Goal: Task Accomplishment & Management: Manage account settings

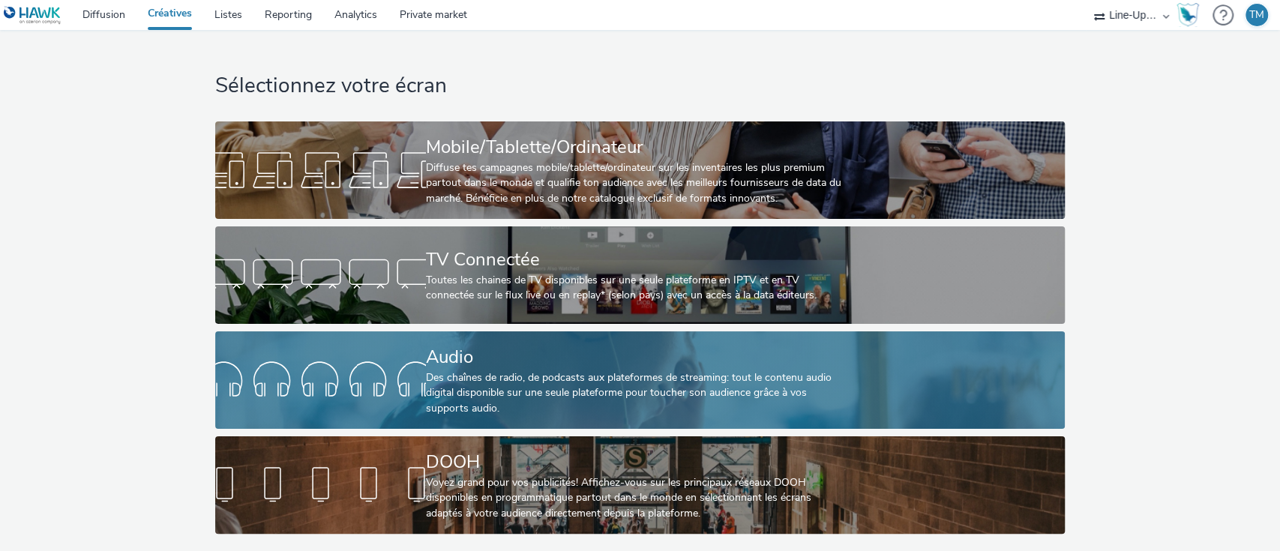
click at [444, 360] on div "Audio" at bounding box center [637, 357] width 422 height 26
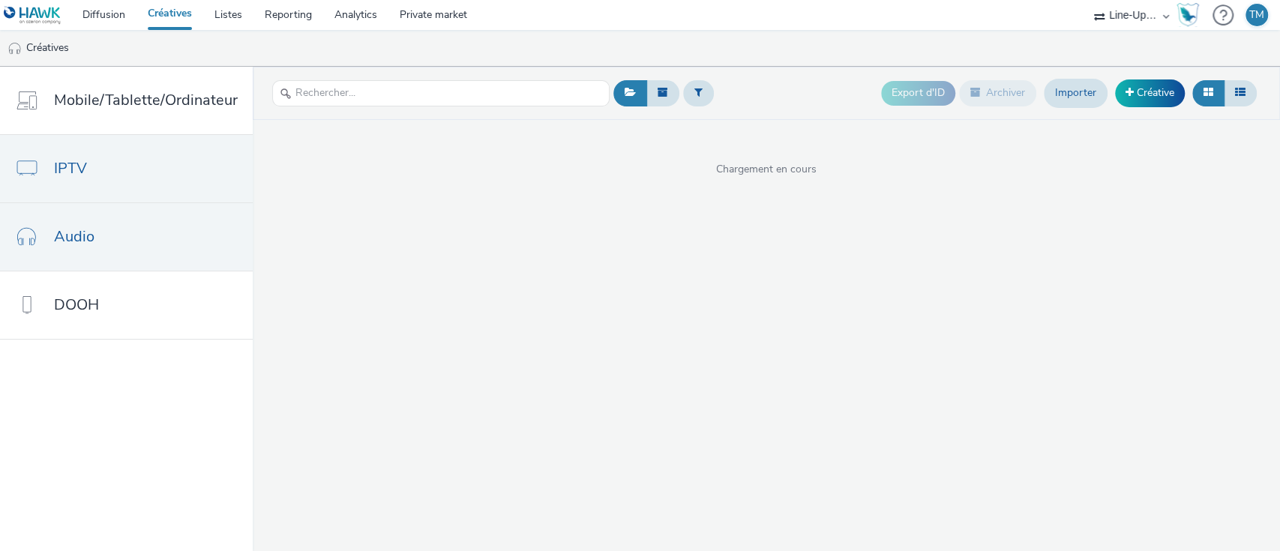
click at [104, 171] on link "IPTV" at bounding box center [126, 168] width 253 height 67
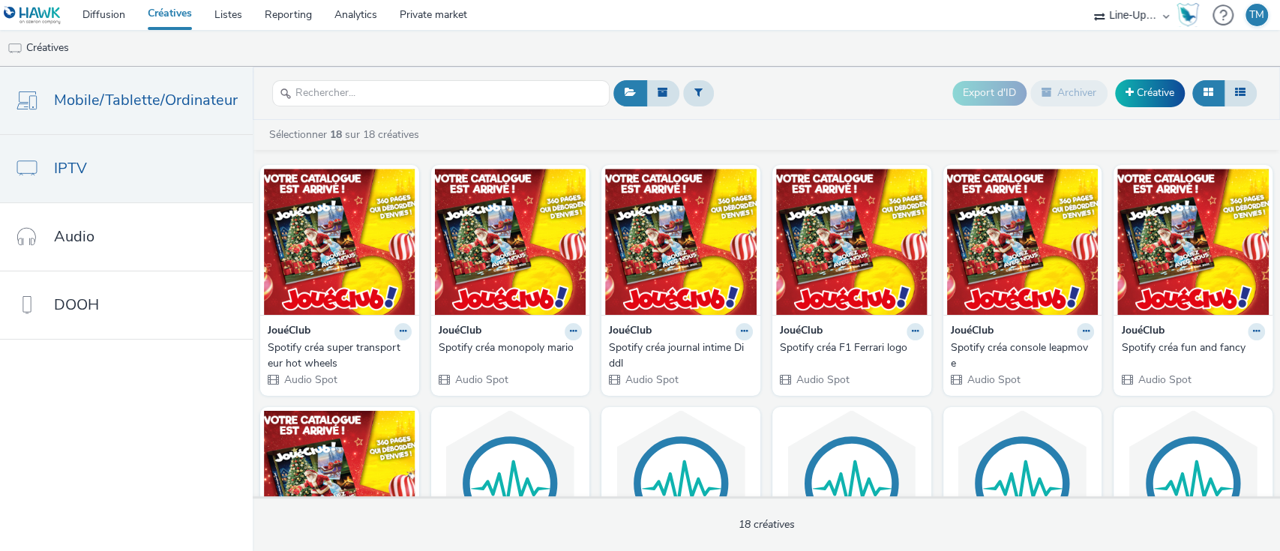
click at [80, 130] on link "Mobile/Tablette/Ordinateur" at bounding box center [126, 100] width 253 height 67
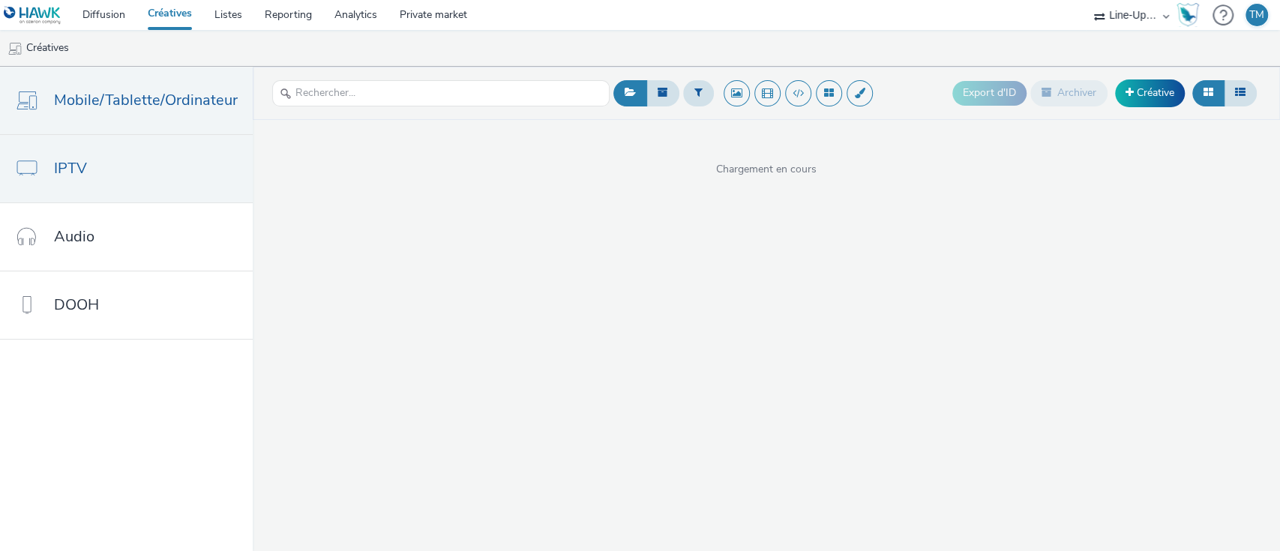
click at [73, 161] on span "IPTV" at bounding box center [70, 168] width 33 height 22
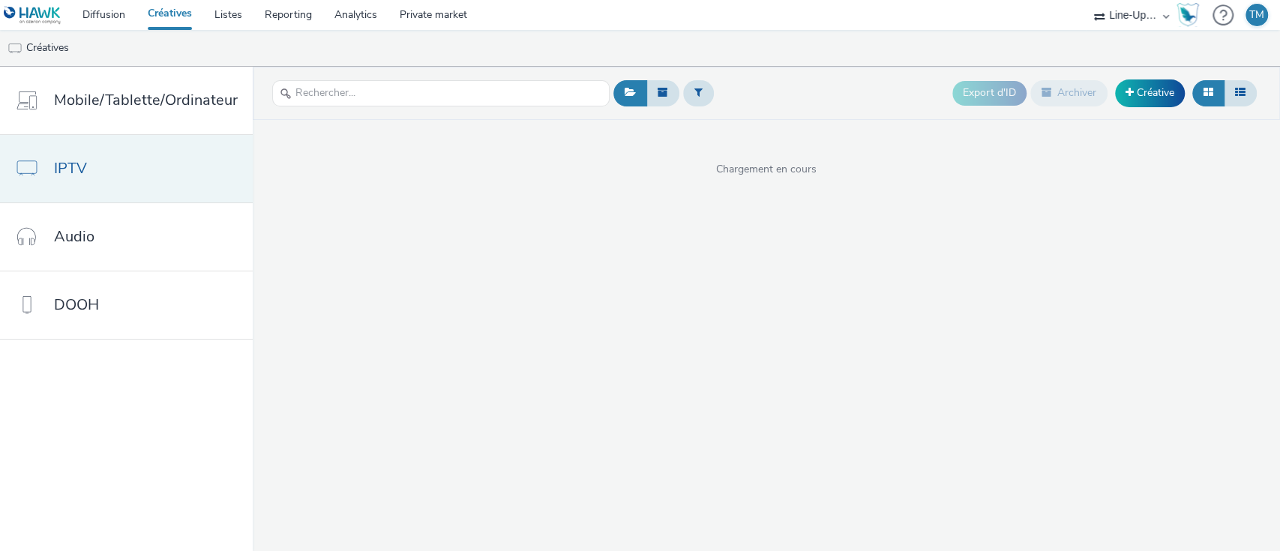
click at [48, 153] on link "IPTV" at bounding box center [126, 168] width 253 height 67
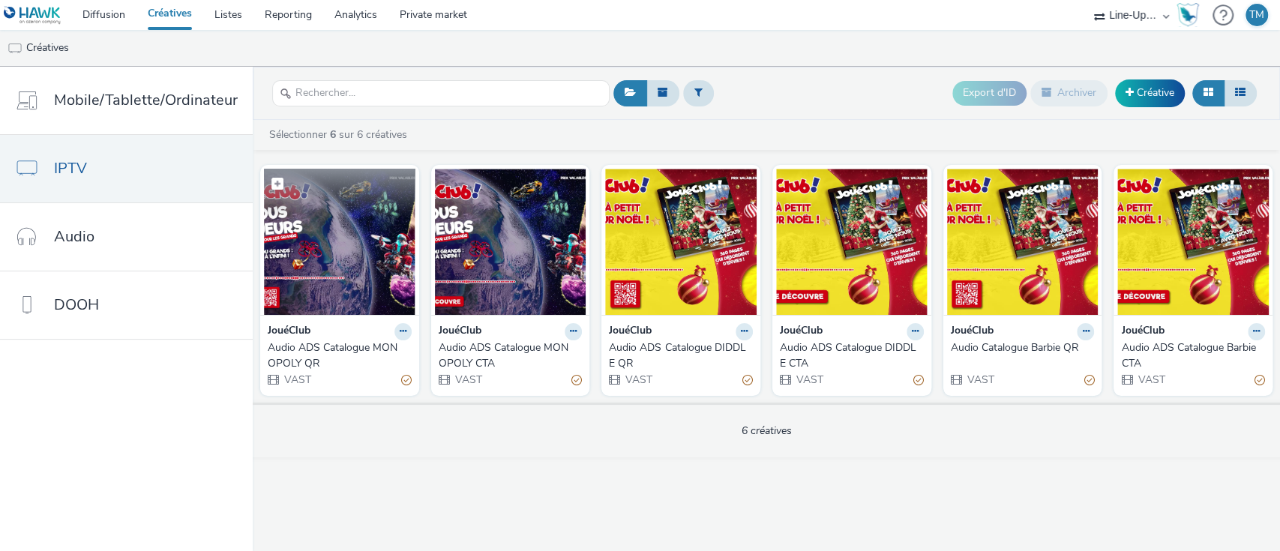
click at [359, 238] on img at bounding box center [339, 242] width 151 height 146
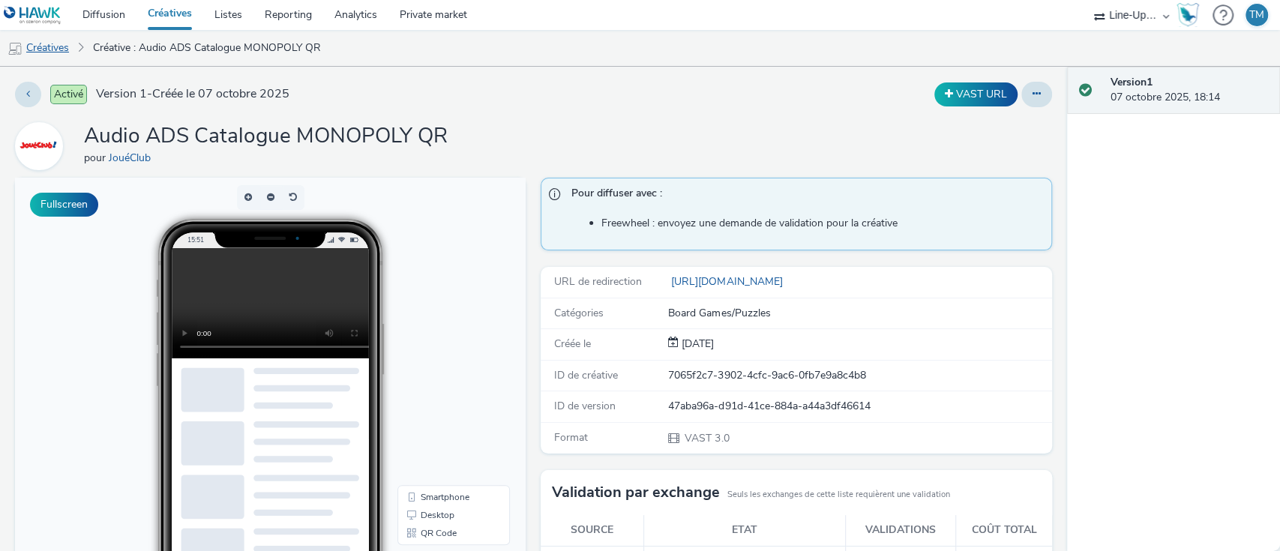
click at [35, 58] on link "Créatives" at bounding box center [38, 48] width 76 height 36
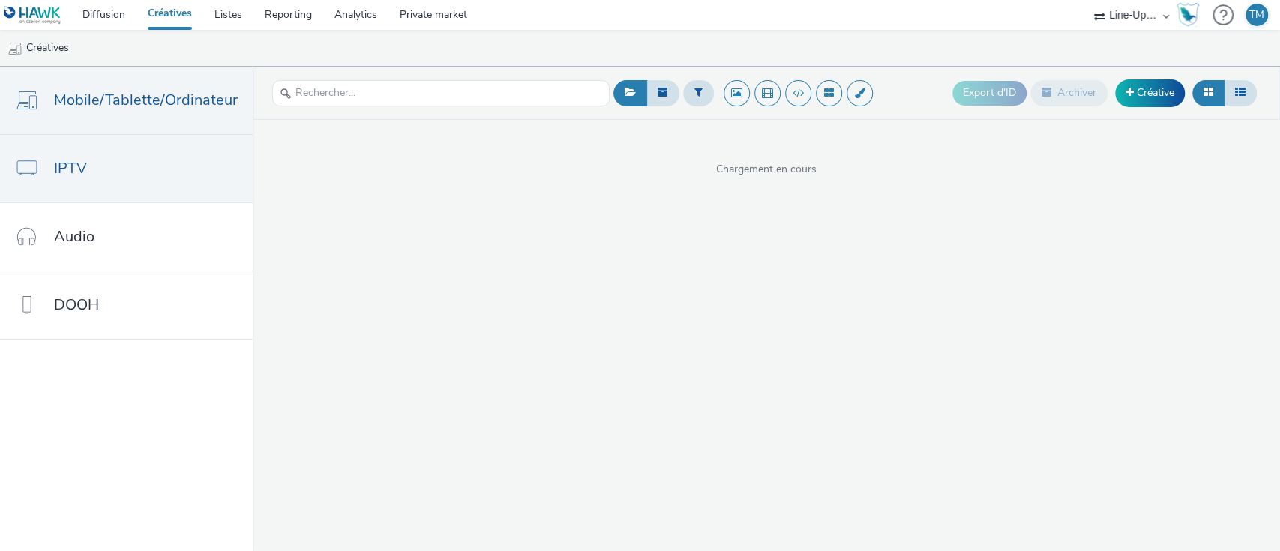
click at [146, 199] on link "IPTV" at bounding box center [126, 168] width 253 height 67
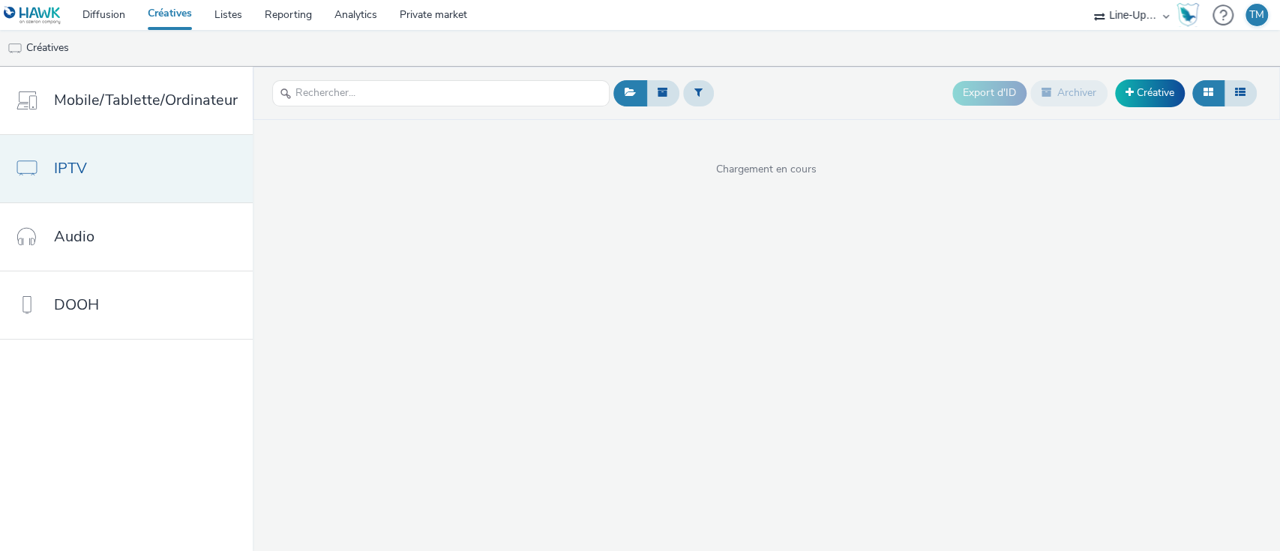
click at [77, 161] on span "IPTV" at bounding box center [70, 168] width 33 height 22
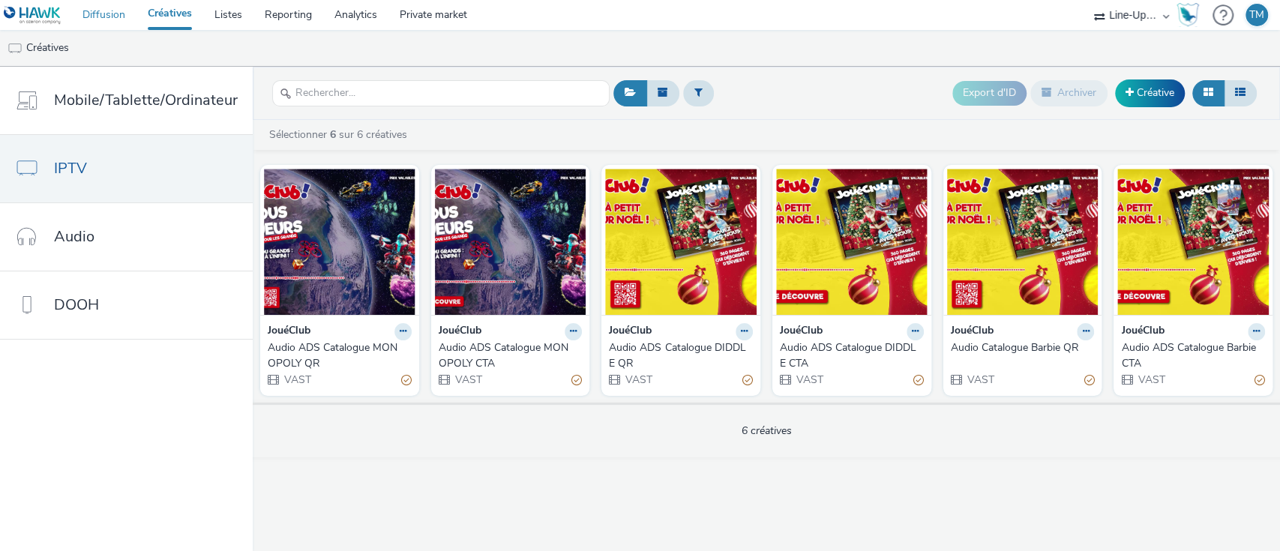
click at [111, 25] on link "Diffusion" at bounding box center [103, 15] width 65 height 30
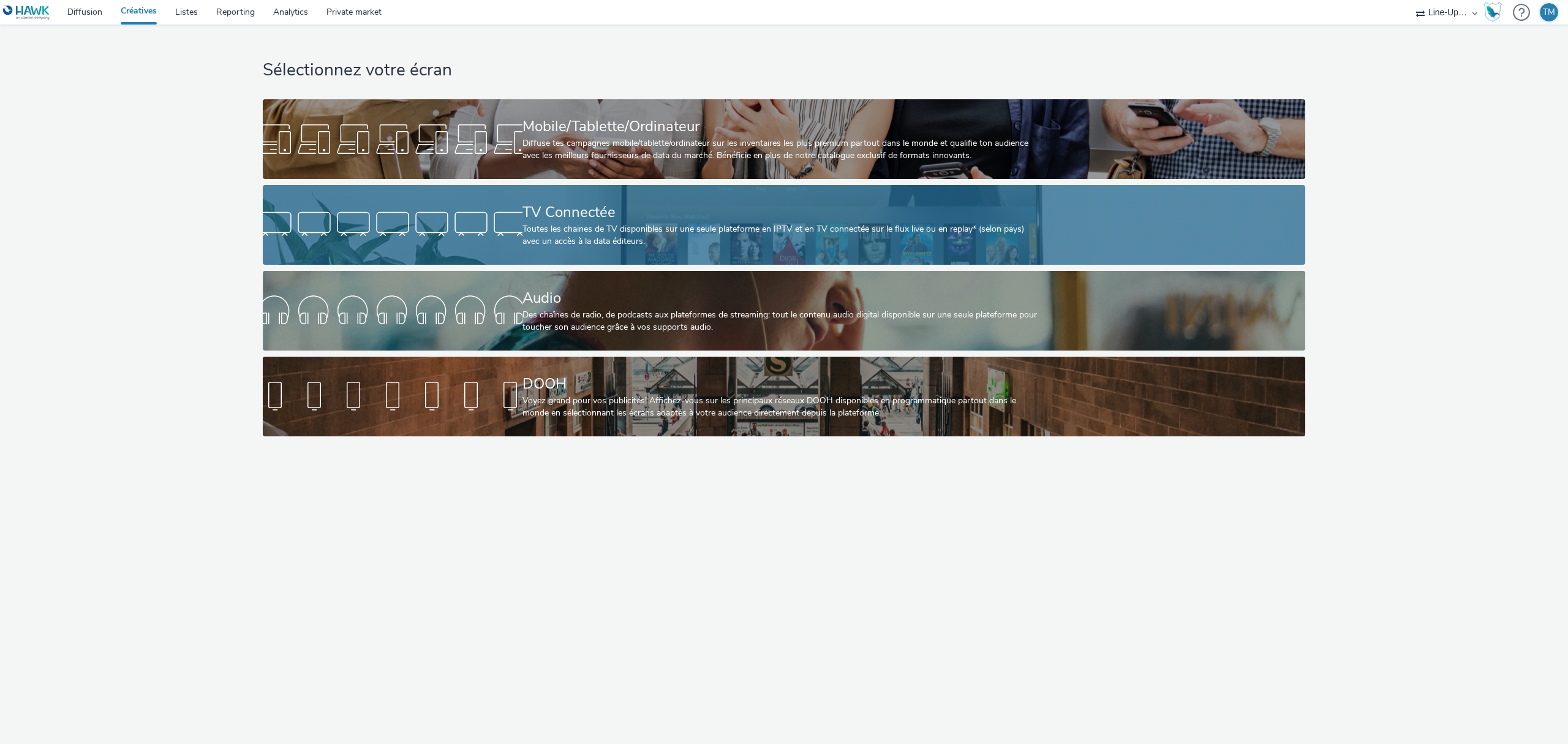
click at [601, 212] on div "TV Connectée" at bounding box center [782, 213] width 519 height 21
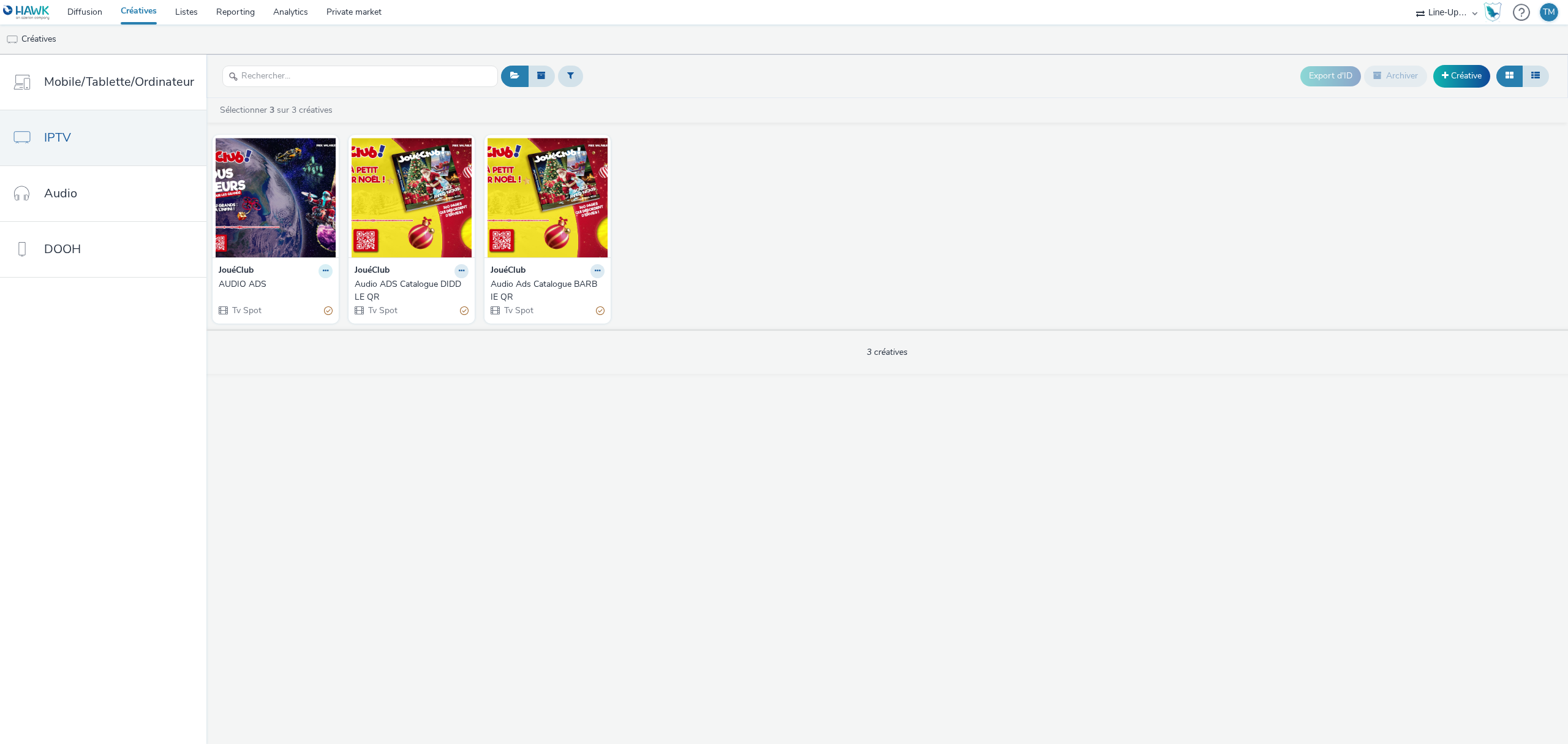
click at [323, 268] on icon at bounding box center [325, 271] width 6 height 7
click at [285, 302] on link "Modifier" at bounding box center [287, 293] width 92 height 25
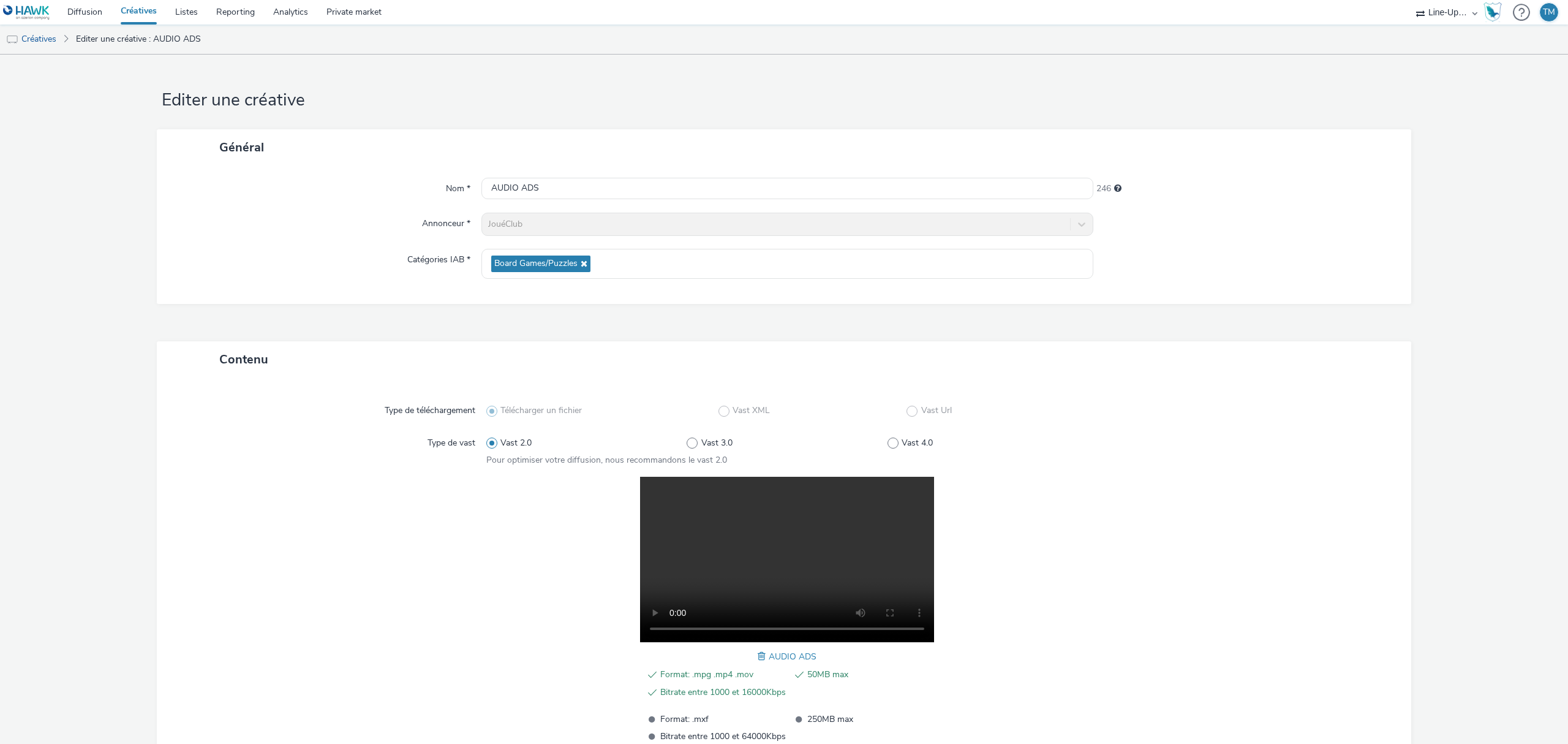
click at [606, 206] on div "Nom * AUDIO ADS 246 Annonceur * JouéClub Catégories IAB * Board Games/Puzzles" at bounding box center [784, 234] width 1254 height 138
click at [606, 185] on input "AUDIO ADS" at bounding box center [787, 188] width 612 height 21
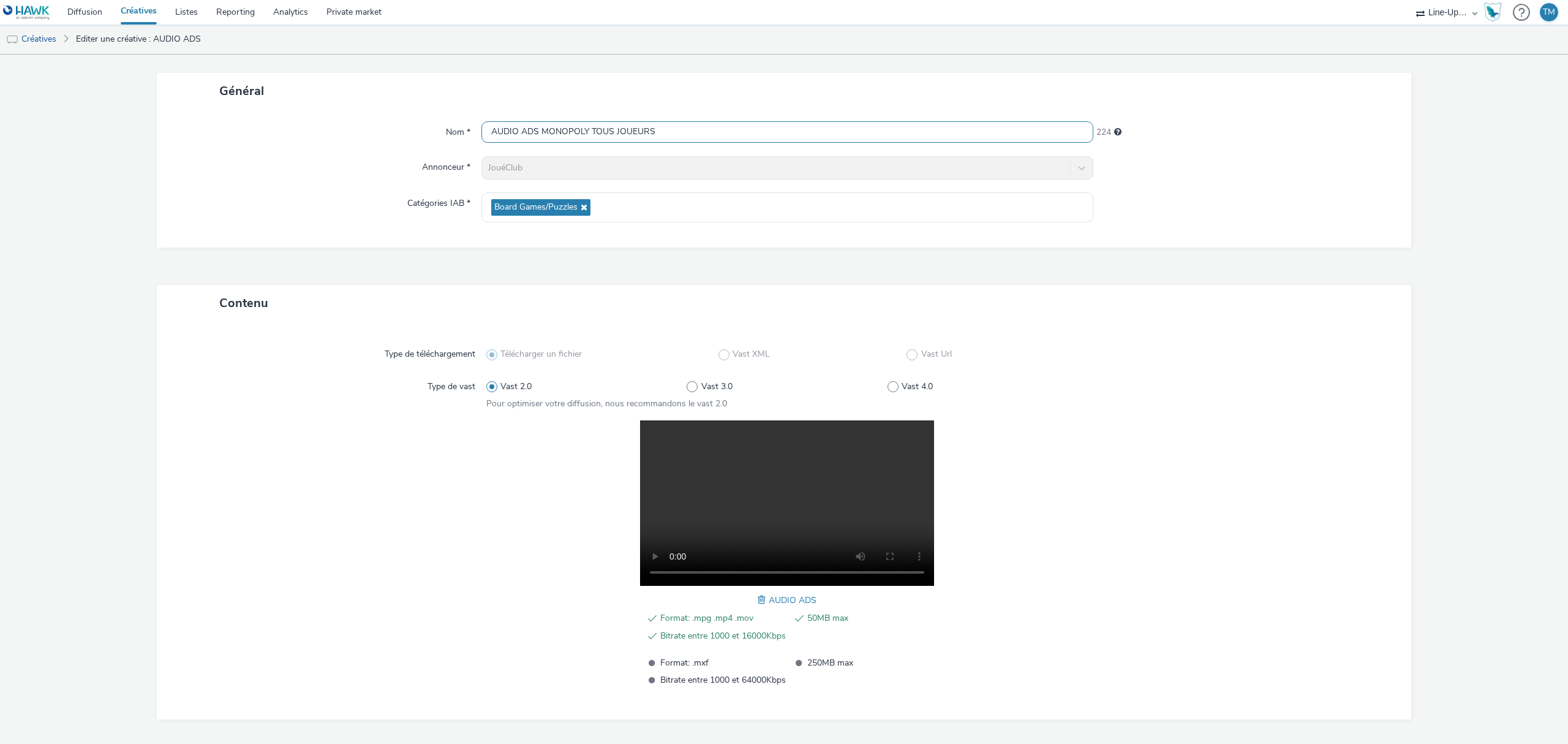
scroll to position [101, 0]
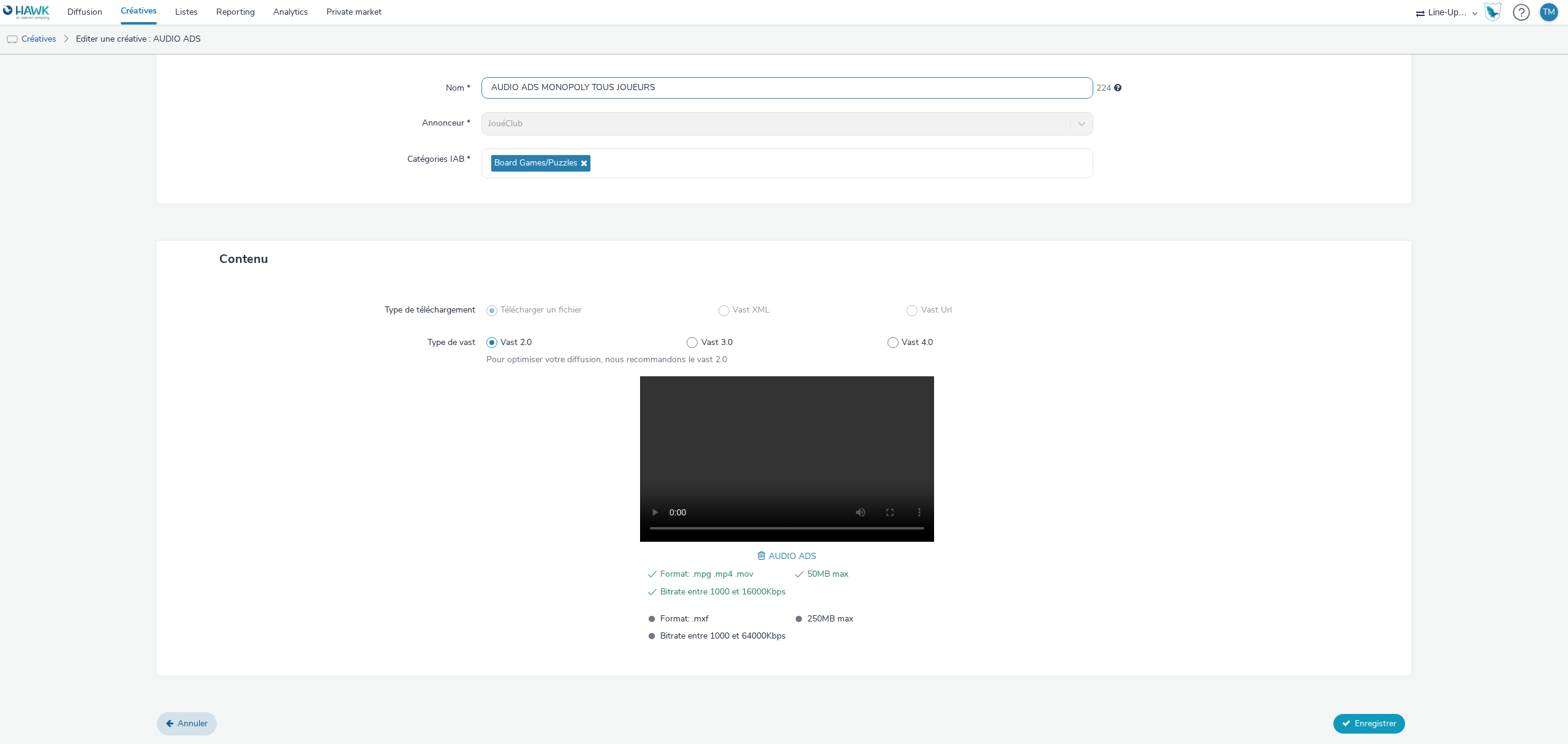
type input "AUDIO ADS MONOPOLY TOUS JOUEURS"
click at [1333, 719] on button "Enregistrer" at bounding box center [1369, 724] width 72 height 20
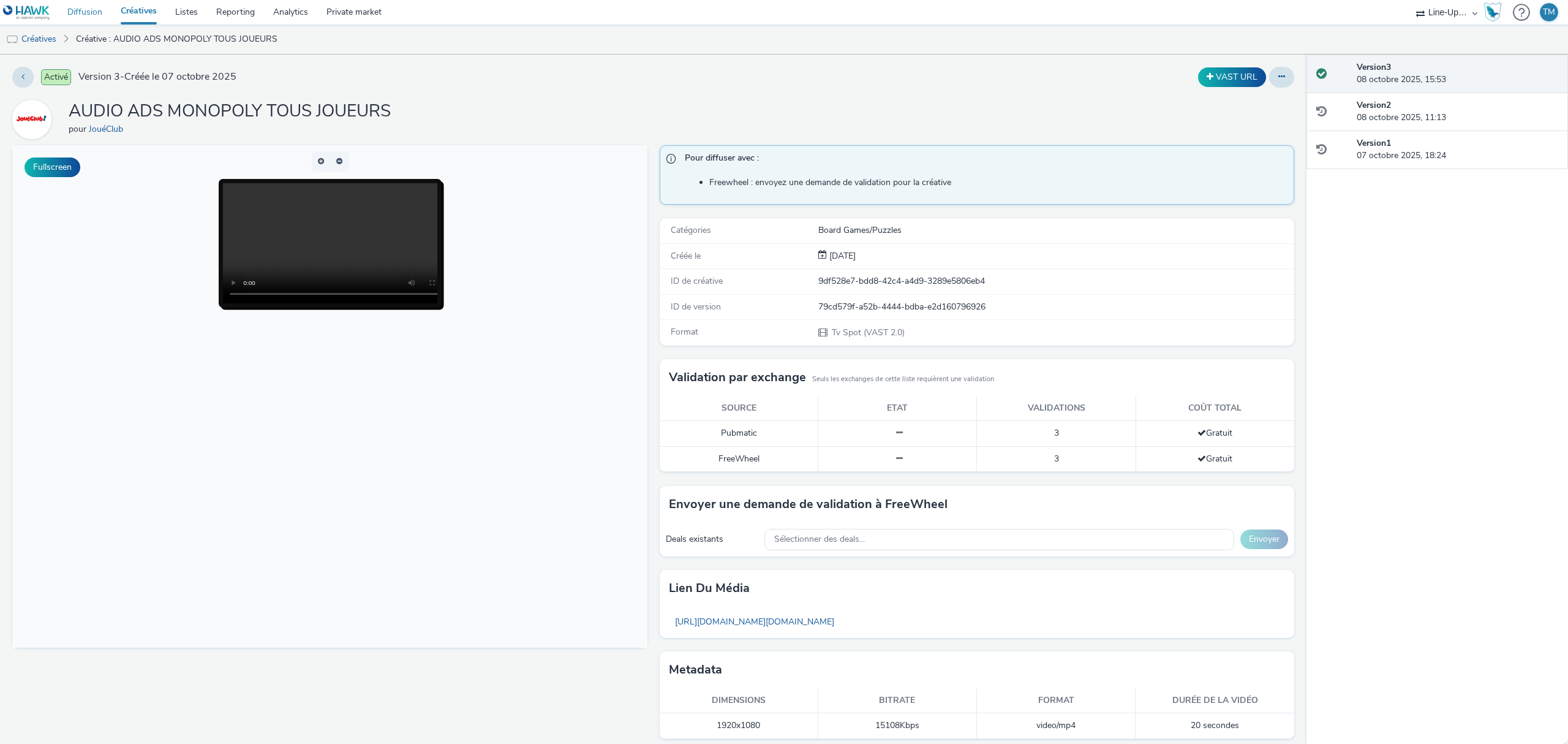
click at [74, 16] on link "Diffusion" at bounding box center [84, 12] width 53 height 25
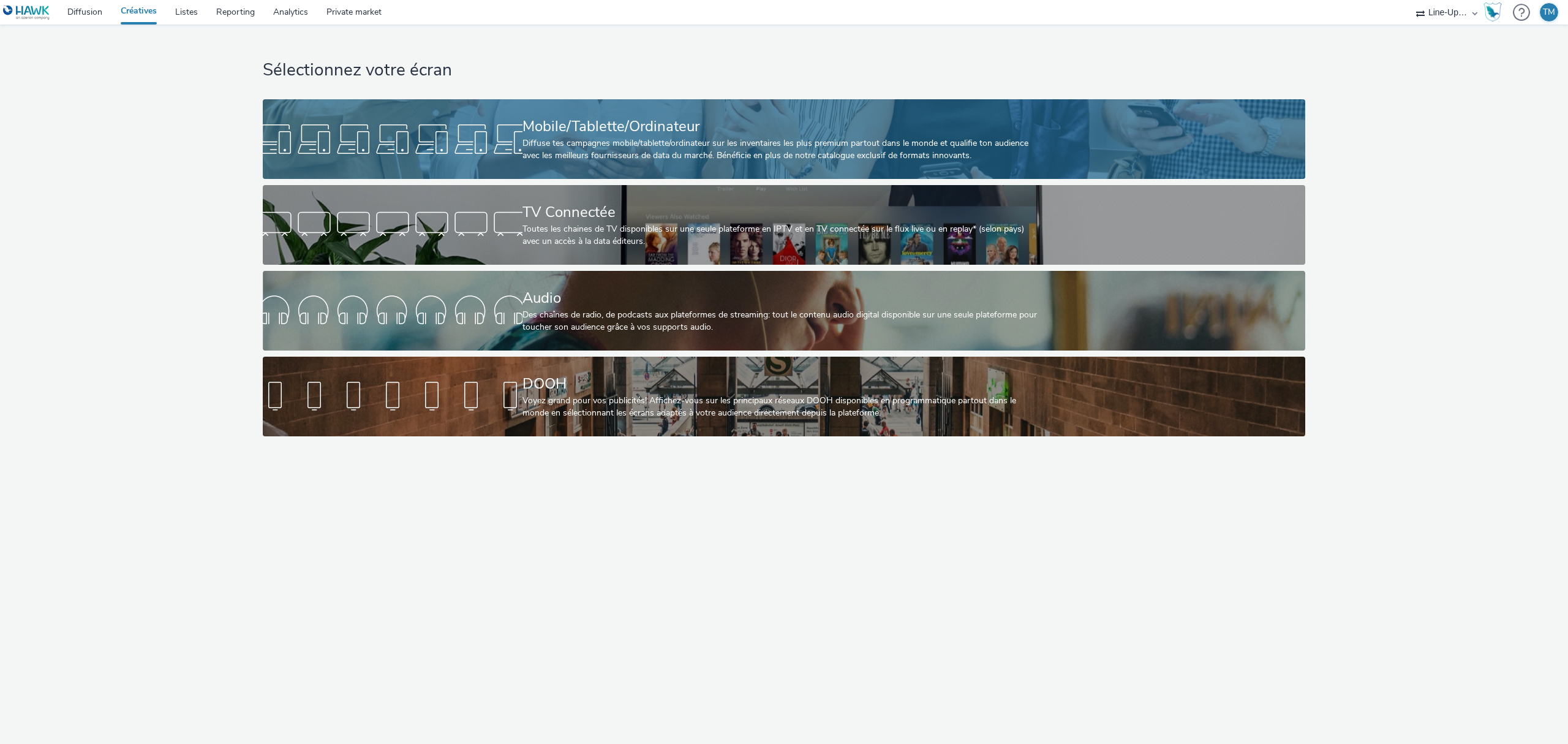
click at [469, 153] on div at bounding box center [393, 139] width 260 height 39
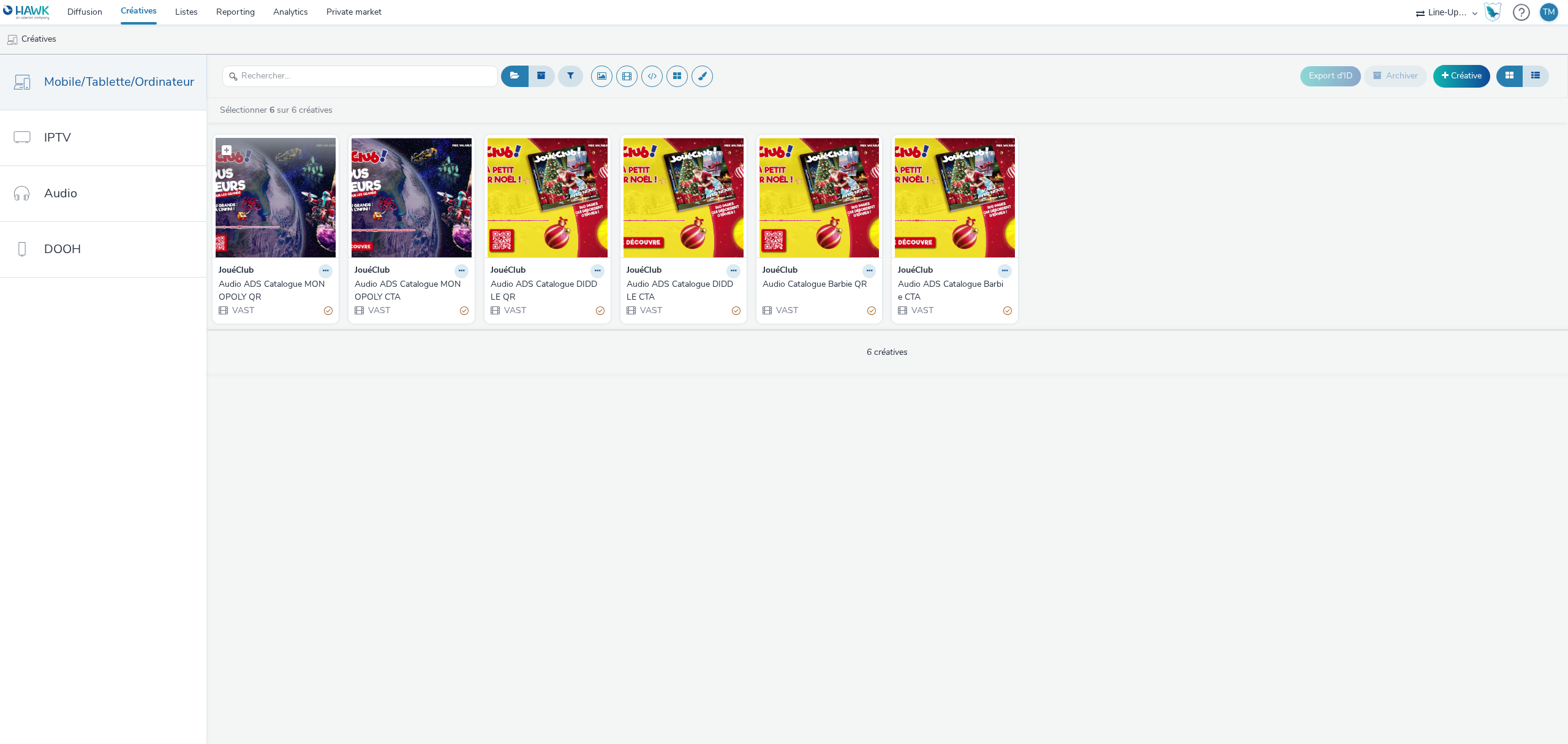
click at [256, 212] on img at bounding box center [275, 198] width 120 height 119
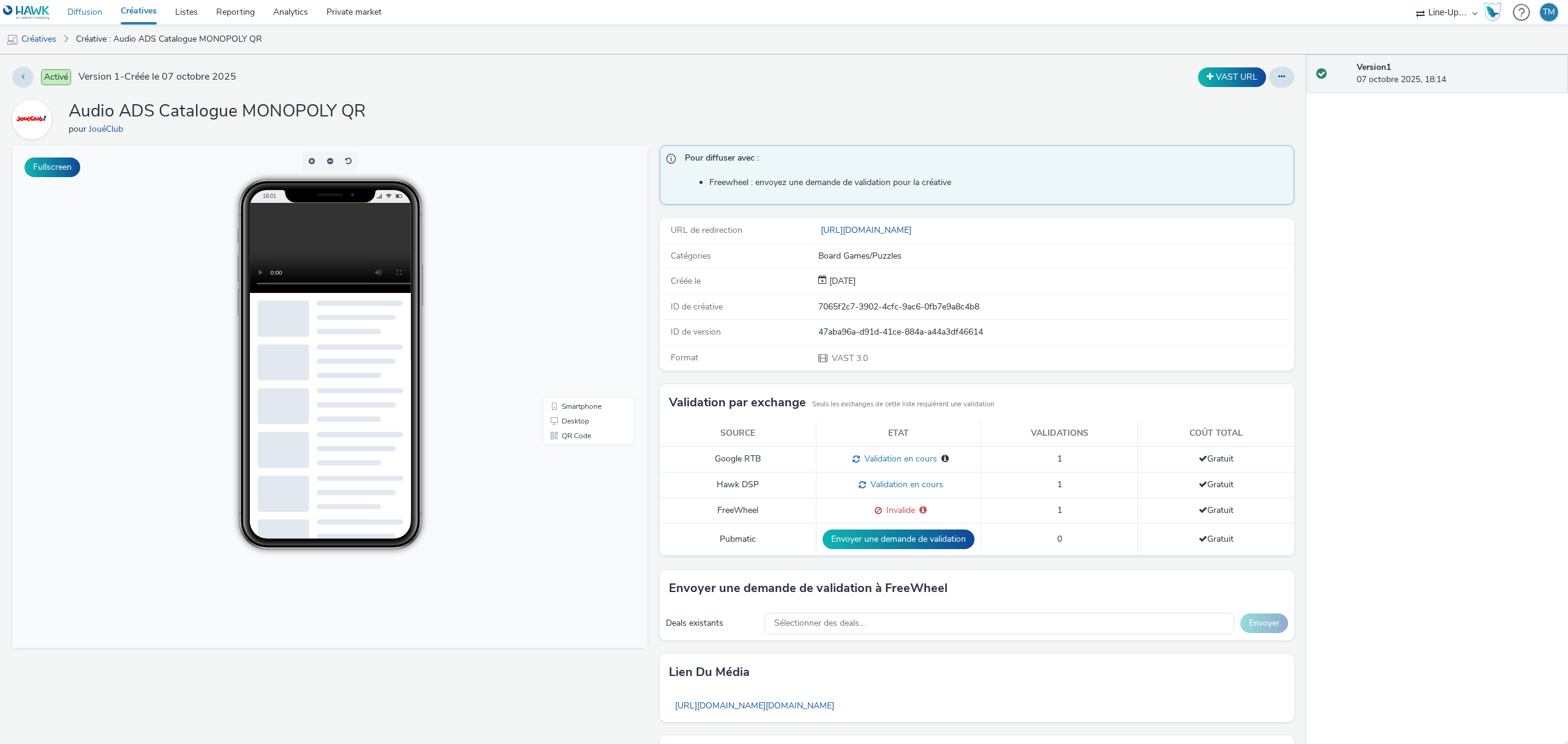
click at [81, 16] on link "Diffusion" at bounding box center [84, 12] width 53 height 25
